Goal: Information Seeking & Learning: Learn about a topic

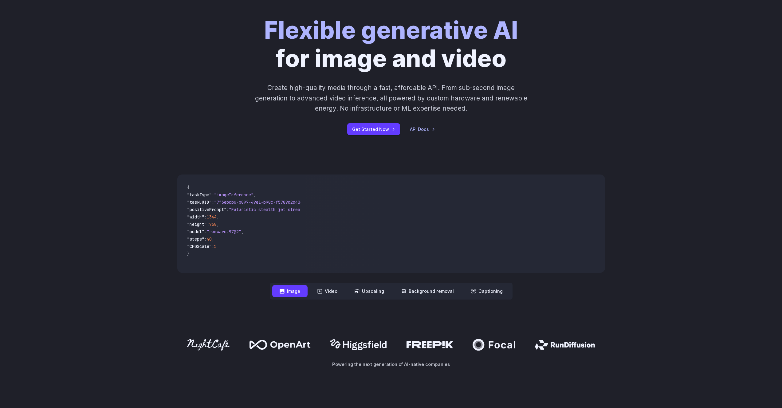
scroll to position [73, 0]
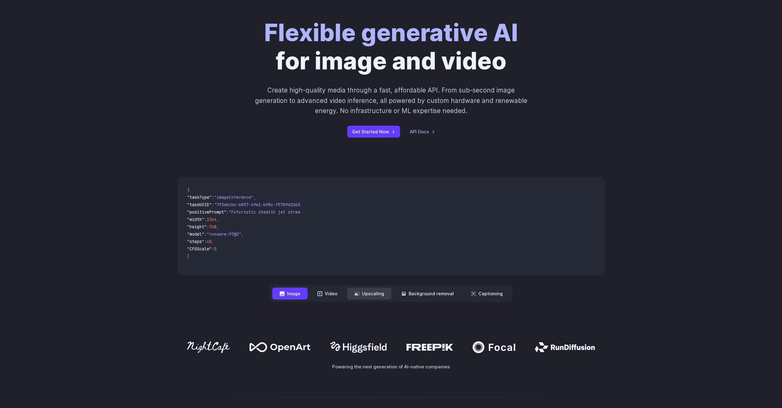
click at [372, 295] on button "Upscaling" at bounding box center [369, 294] width 44 height 12
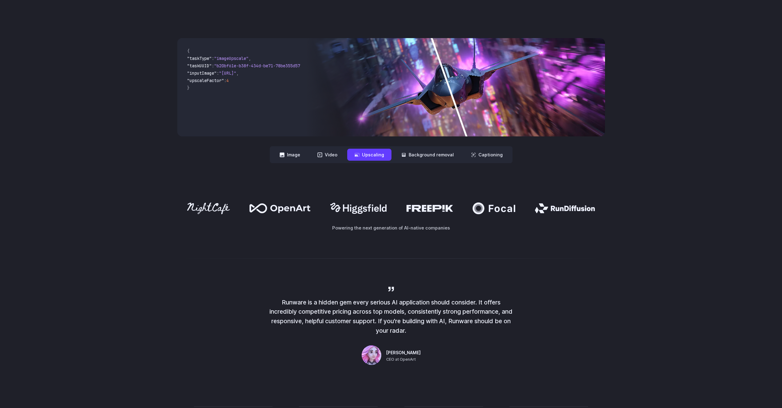
scroll to position [182, 0]
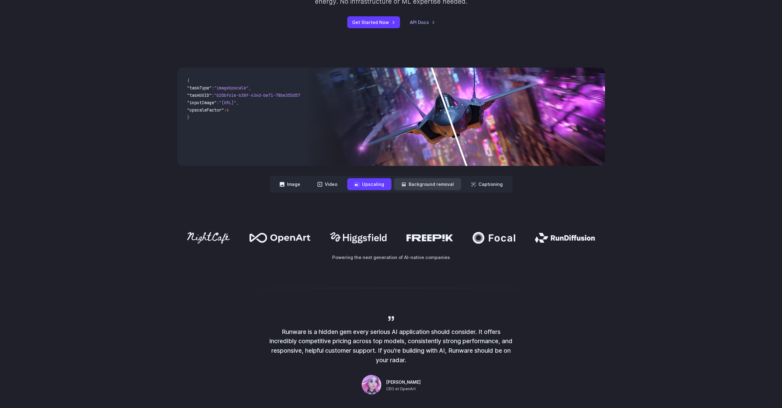
click at [423, 182] on button "Background removal" at bounding box center [427, 184] width 67 height 12
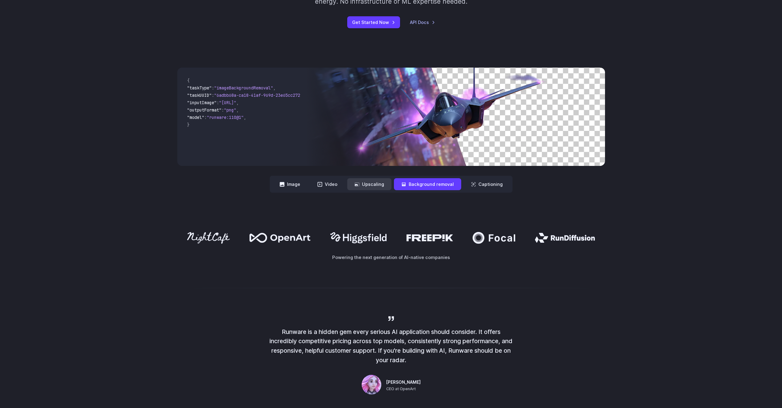
click at [377, 186] on button "Upscaling" at bounding box center [369, 184] width 44 height 12
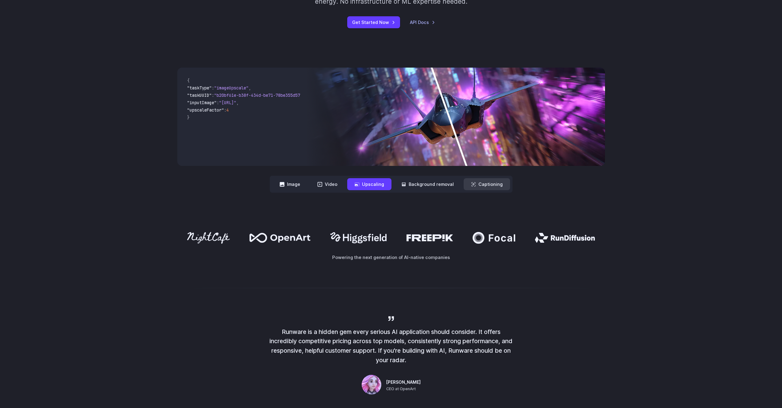
click at [480, 187] on button "Captioning" at bounding box center [487, 184] width 46 height 12
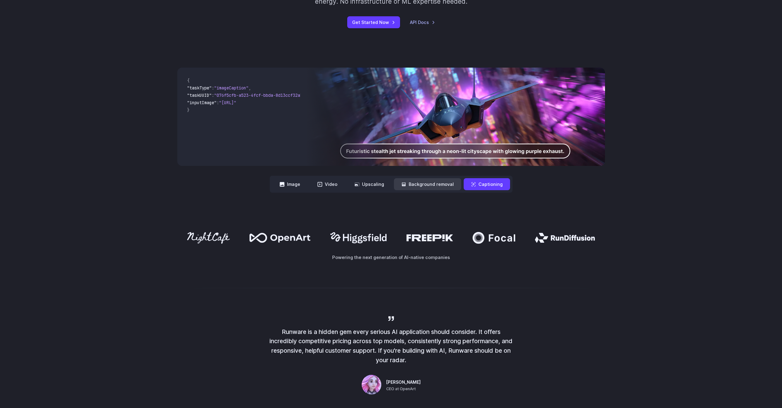
click at [424, 185] on button "Background removal" at bounding box center [427, 184] width 67 height 12
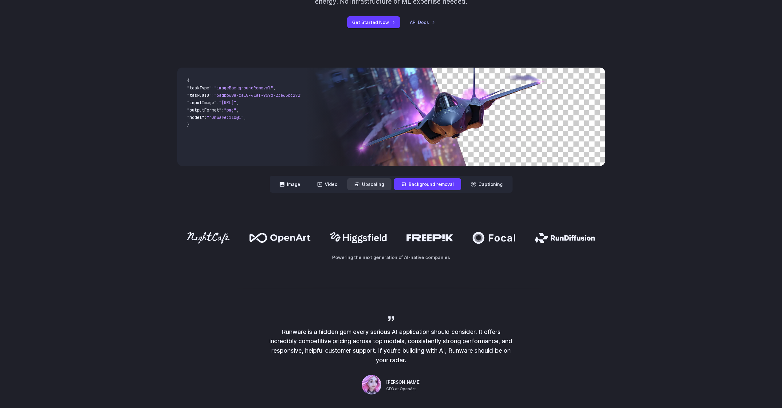
click at [379, 183] on button "Upscaling" at bounding box center [369, 184] width 44 height 12
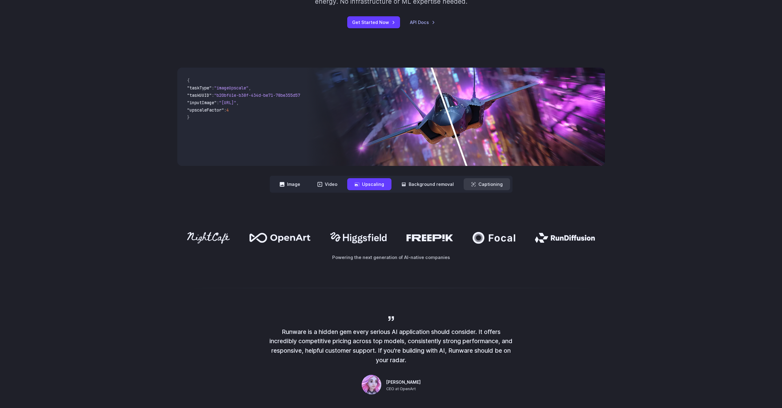
click at [479, 184] on button "Captioning" at bounding box center [487, 184] width 46 height 12
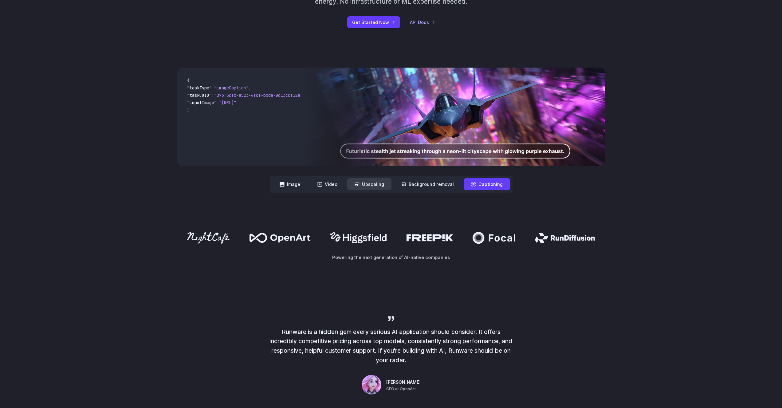
click at [358, 183] on icon at bounding box center [357, 184] width 5 height 5
click at [329, 183] on button "Video" at bounding box center [327, 184] width 35 height 12
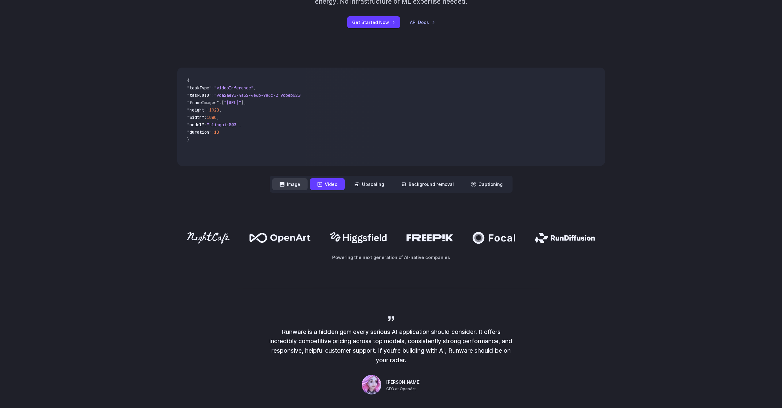
click at [283, 183] on icon at bounding box center [282, 184] width 5 height 5
click at [292, 185] on button "Image" at bounding box center [289, 184] width 35 height 12
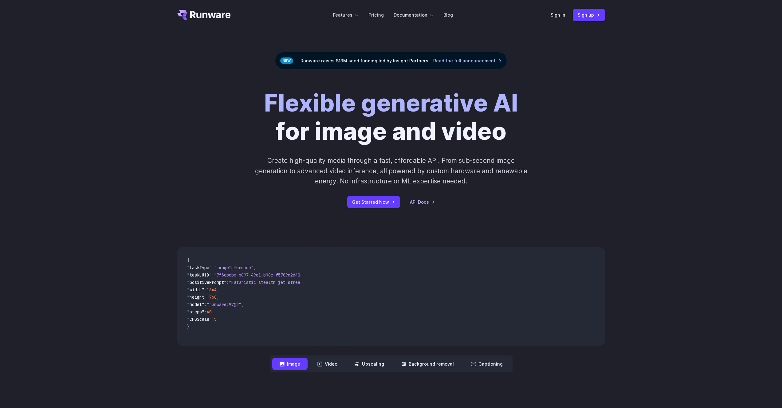
scroll to position [0, 0]
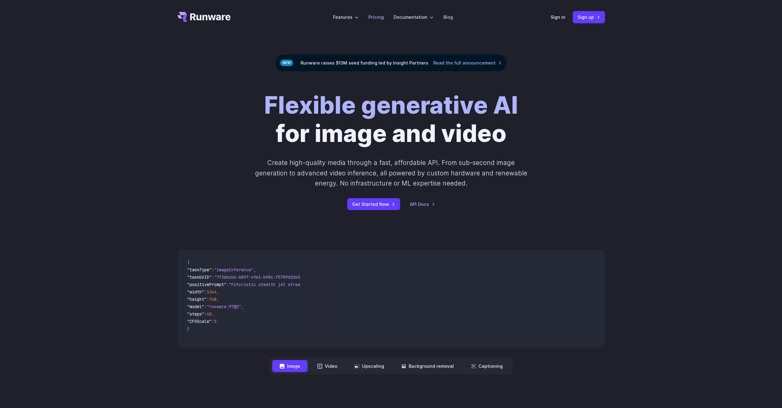
click at [376, 18] on link "Pricing" at bounding box center [376, 17] width 15 height 7
